Goal: Find specific page/section: Find specific page/section

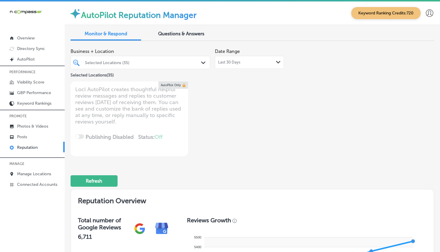
drag, startPoint x: 184, startPoint y: 59, endPoint x: 192, endPoint y: 63, distance: 9.2
click at [184, 60] on div "Selected Locations (35)" at bounding box center [140, 62] width 117 height 9
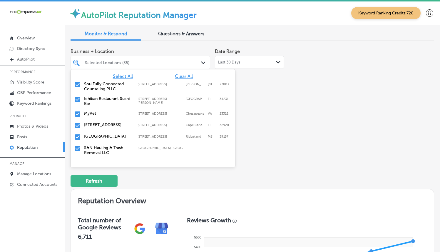
click at [192, 63] on div "Selected Locations (35)" at bounding box center [143, 62] width 117 height 5
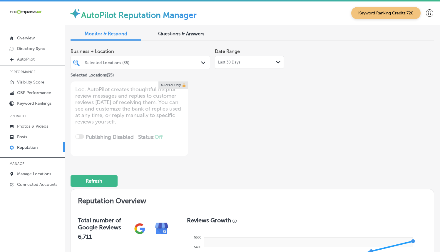
click at [180, 65] on div at bounding box center [134, 62] width 101 height 8
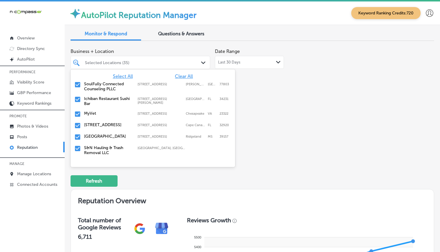
click at [215, 62] on div "Last 30 Days Path Created with Sketch." at bounding box center [249, 62] width 69 height 13
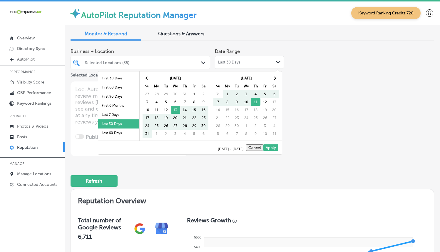
click at [205, 63] on div "Path Created with Sketch." at bounding box center [204, 63] width 6 height 6
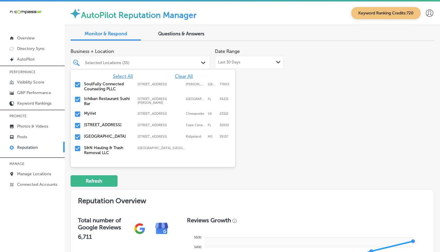
click at [201, 64] on polygon at bounding box center [203, 62] width 4 height 3
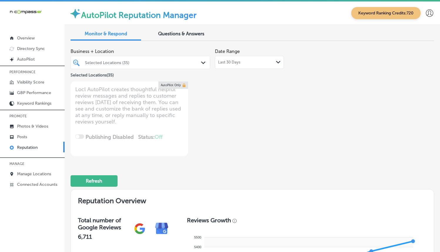
click at [201, 64] on div "Path Created with Sketch." at bounding box center [204, 63] width 6 height 6
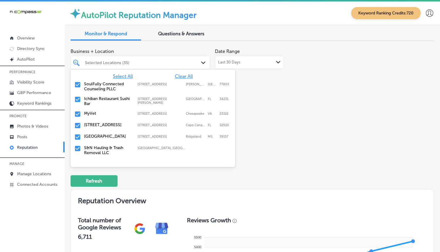
click at [186, 75] on span "Clear All" at bounding box center [184, 76] width 18 height 6
type textarea "x"
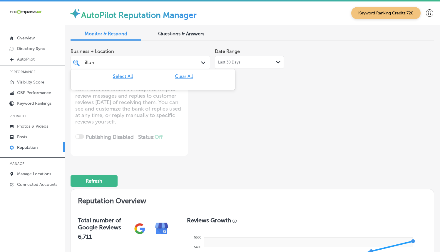
type input "illu"
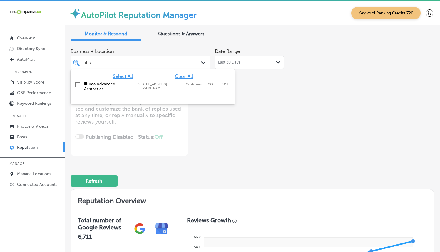
click at [158, 90] on div "illuma Advanced Aesthetics [STREET_ADDRESS][GEOGRAPHIC_DATA][PERSON_NAME][STREE…" at bounding box center [143, 86] width 119 height 10
type textarea "x"
type input "illu"
click at [262, 101] on div "Business + Location option [STREET_ADDRESS][PERSON_NAME]. option [STREET_ADDRES…" at bounding box center [180, 101] width 218 height 110
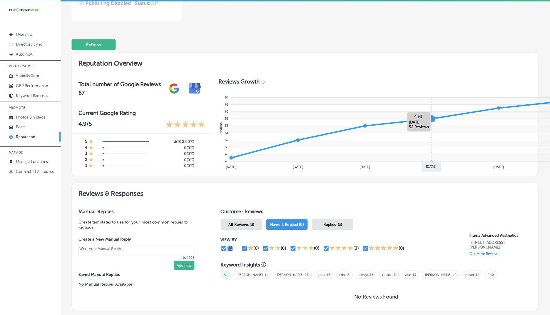
scroll to position [1, 0]
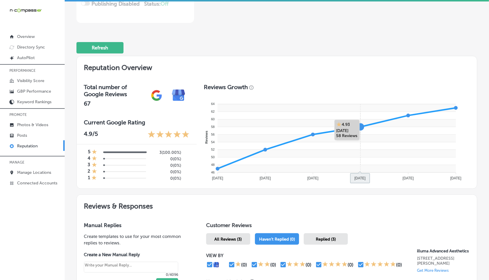
type textarea "x"
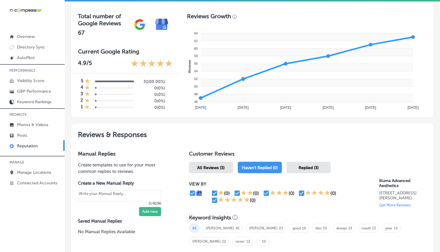
scroll to position [0, 0]
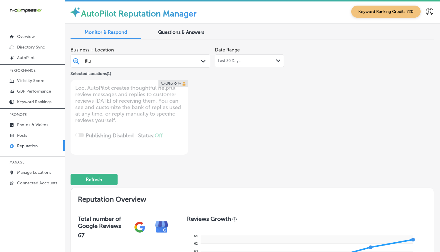
click at [139, 55] on div "illu illu Path Created with Sketch." at bounding box center [141, 60] width 140 height 13
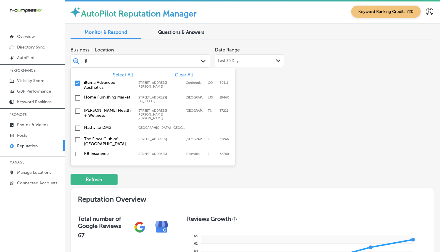
type input "i"
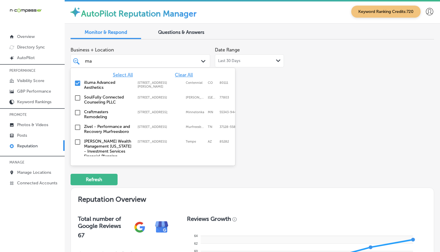
type input "mak"
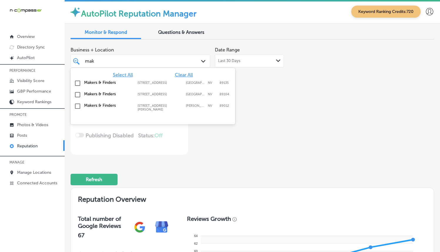
click at [96, 84] on label "Makers & Finders" at bounding box center [108, 82] width 48 height 5
type textarea "x"
type input "mak"
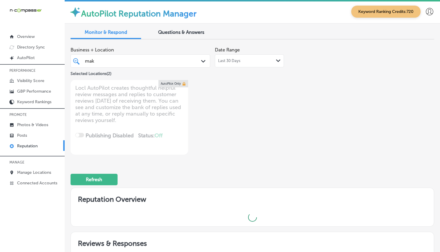
click at [281, 98] on div "Business + Location mak mak Path Created with Sketch. Selected Locations ( 2 ) …" at bounding box center [180, 99] width 218 height 110
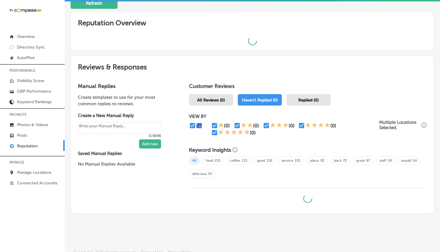
type textarea "x"
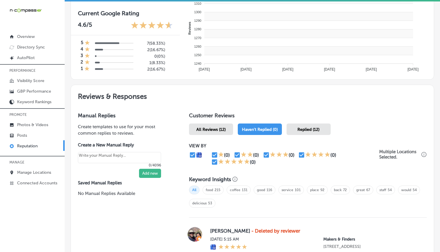
scroll to position [344, 0]
